Goal: Task Accomplishment & Management: Manage account settings

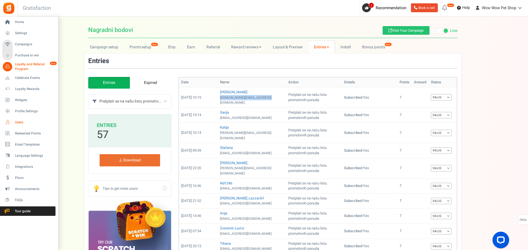
click at [18, 123] on span "Users" at bounding box center [34, 122] width 39 height 5
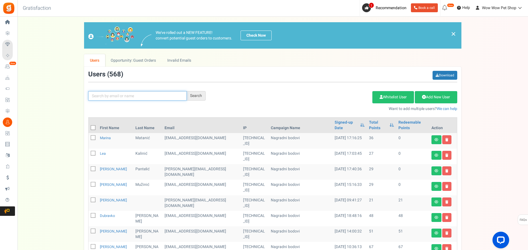
click at [116, 97] on input "text" at bounding box center [137, 95] width 99 height 9
type input "vidoš"
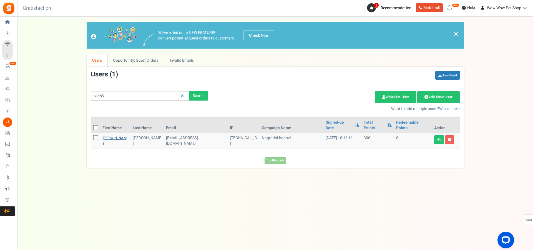
click at [110, 135] on link "[PERSON_NAME]" at bounding box center [114, 140] width 24 height 11
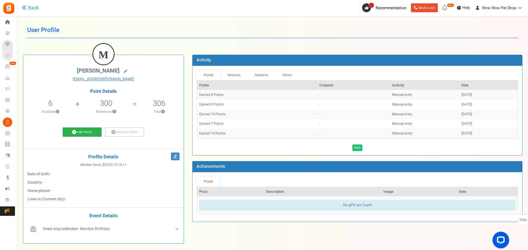
click at [84, 132] on link "Add Points" at bounding box center [82, 131] width 39 height 9
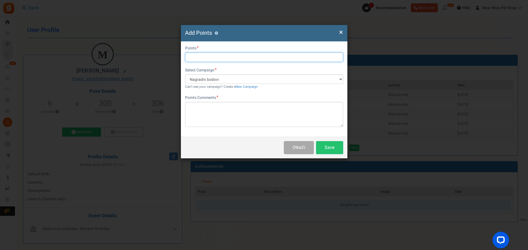
click at [206, 55] on input "text" at bounding box center [264, 56] width 158 height 9
type input "8"
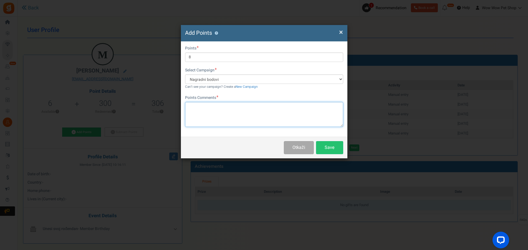
click at [213, 107] on textarea at bounding box center [264, 114] width 158 height 25
paste textarea "1368"
type textarea "Račun br. 1368"
click at [326, 148] on button "Save" at bounding box center [329, 147] width 27 height 13
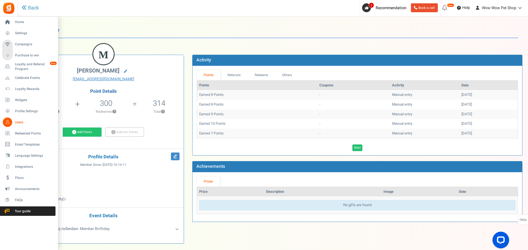
click at [9, 121] on icon at bounding box center [7, 121] width 9 height 9
